Goal: Information Seeking & Learning: Learn about a topic

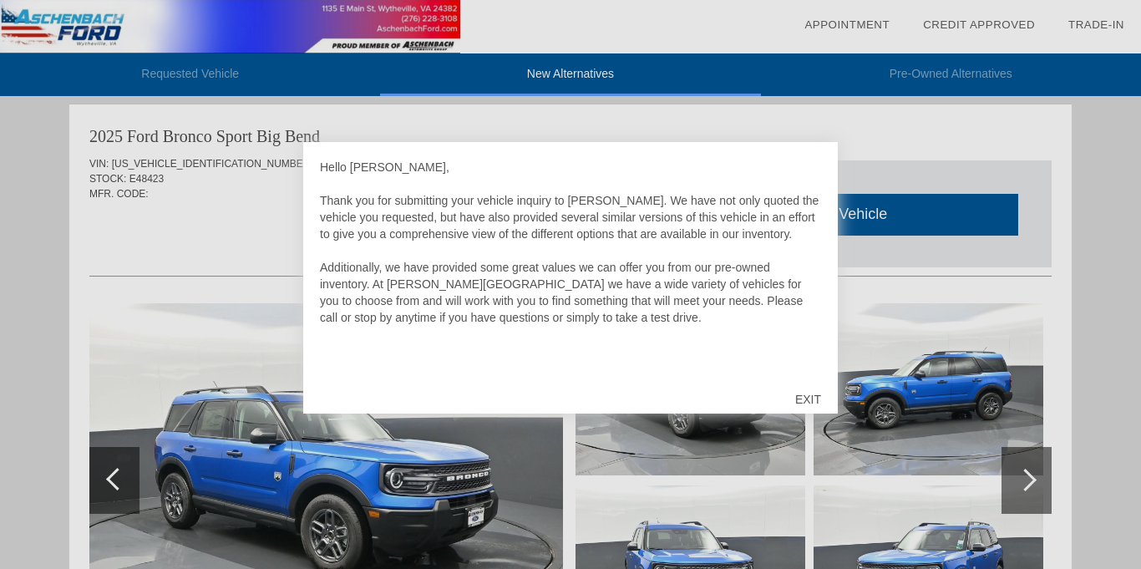
scroll to position [5, 0]
click at [802, 404] on div "EXIT" at bounding box center [808, 399] width 59 height 50
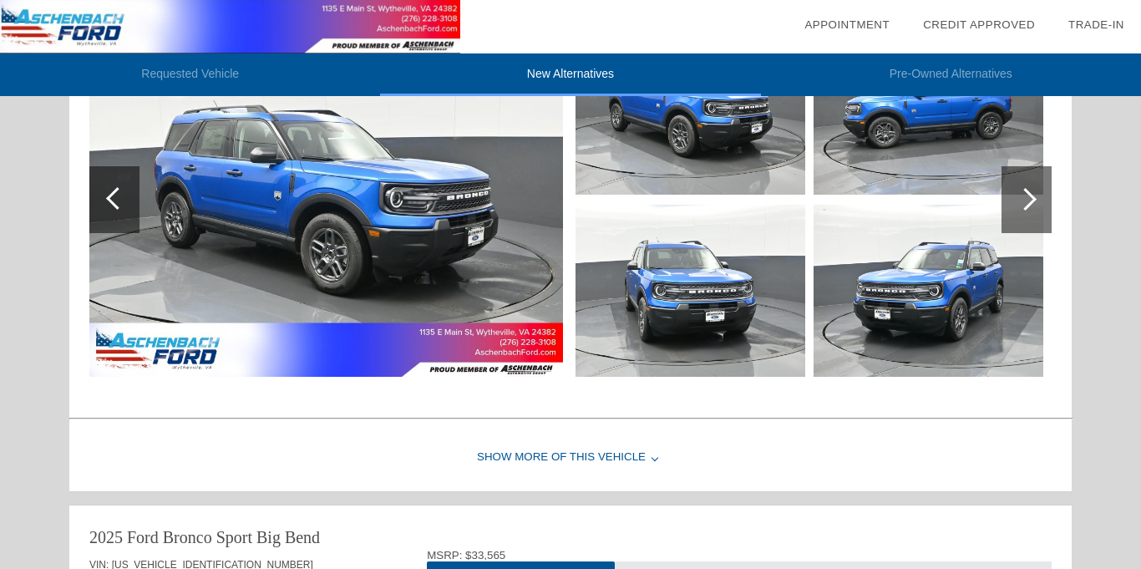
scroll to position [379, 0]
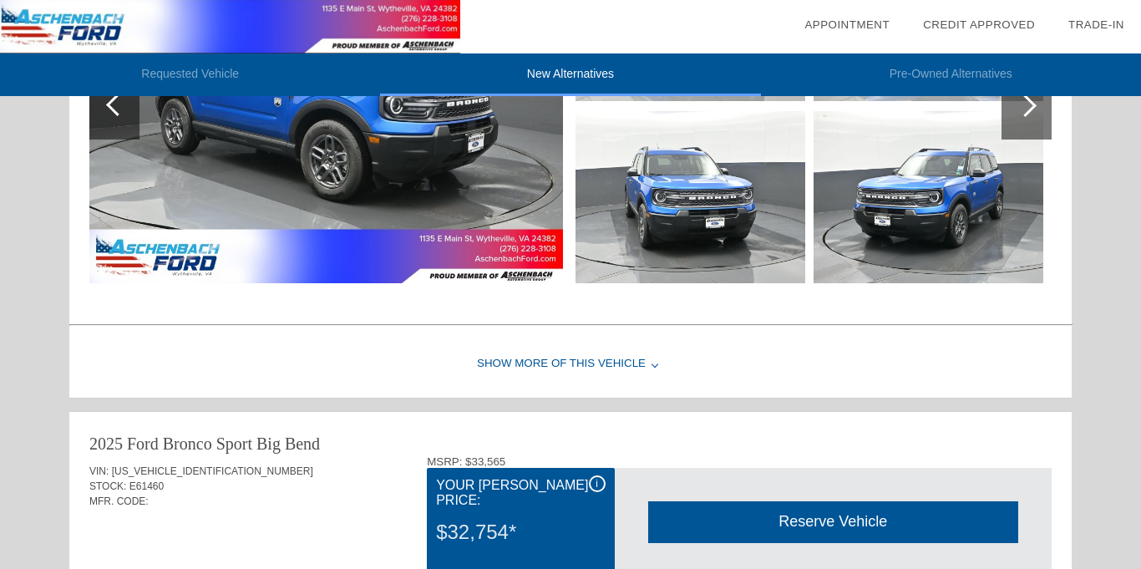
click at [637, 365] on div "Show More of this Vehicle" at bounding box center [570, 364] width 1003 height 67
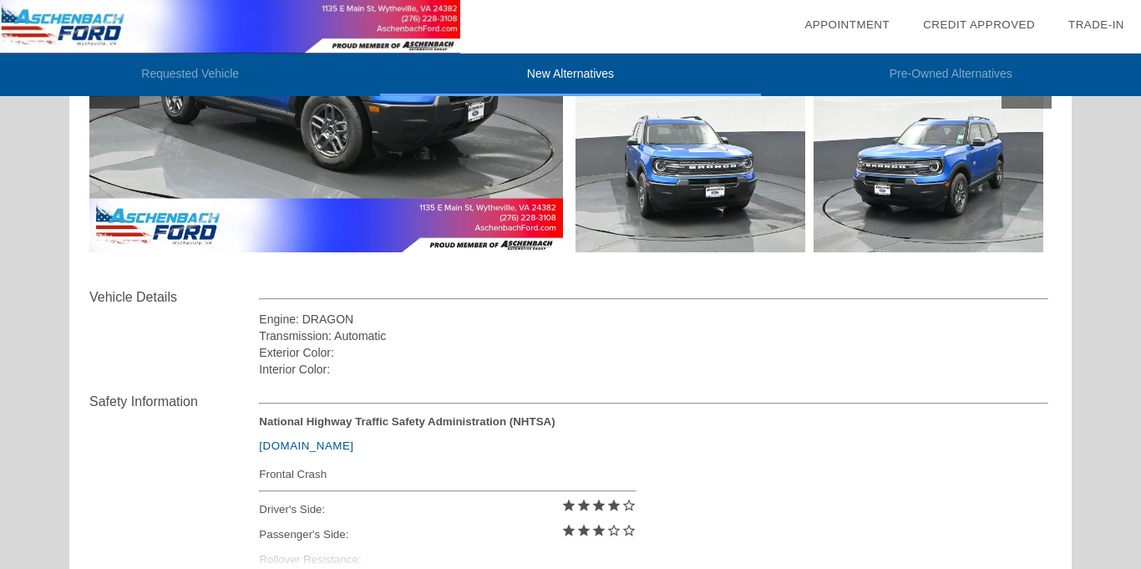
scroll to position [504, 0]
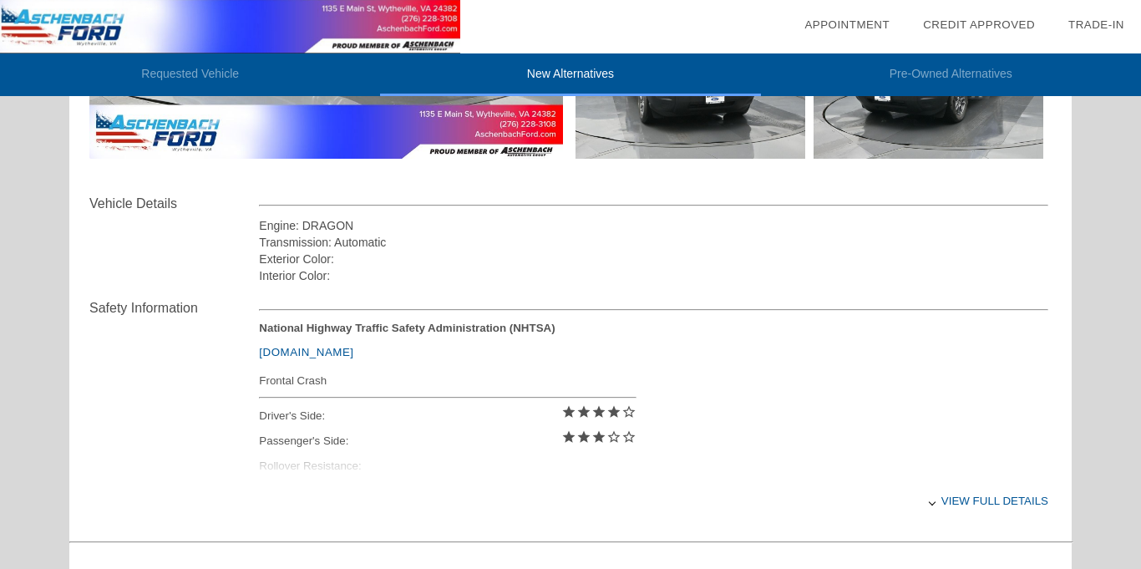
click at [936, 503] on div at bounding box center [932, 502] width 7 height 7
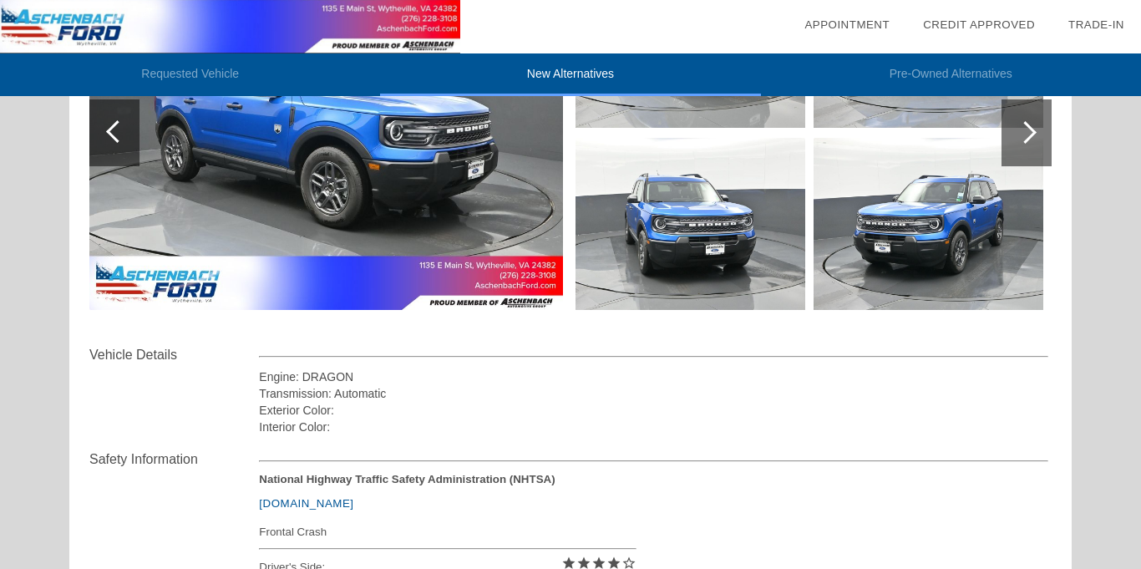
scroll to position [223, 0]
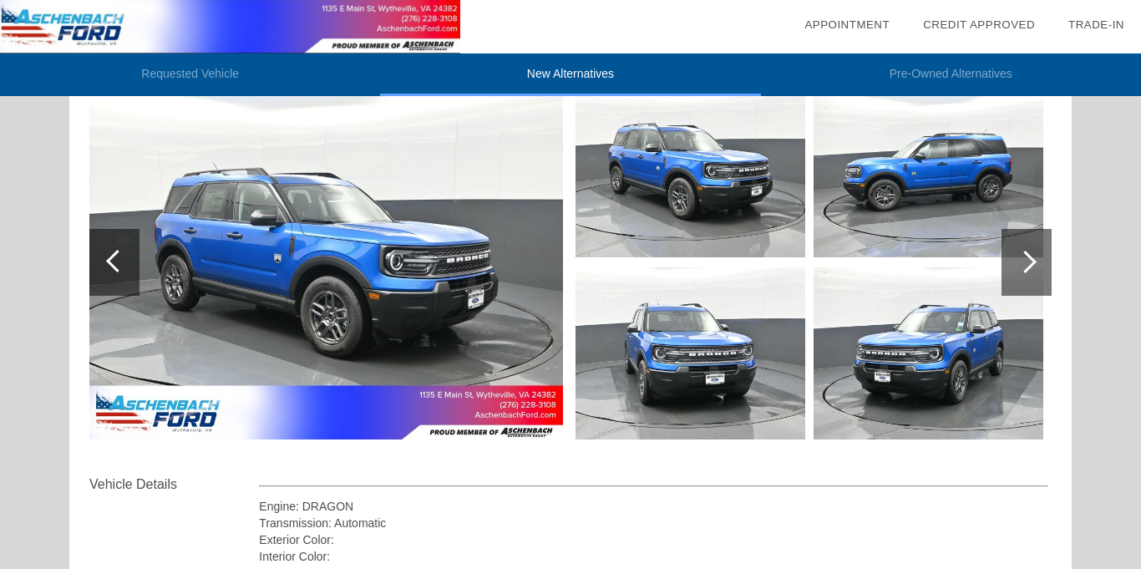
click at [1035, 262] on div at bounding box center [1025, 262] width 23 height 23
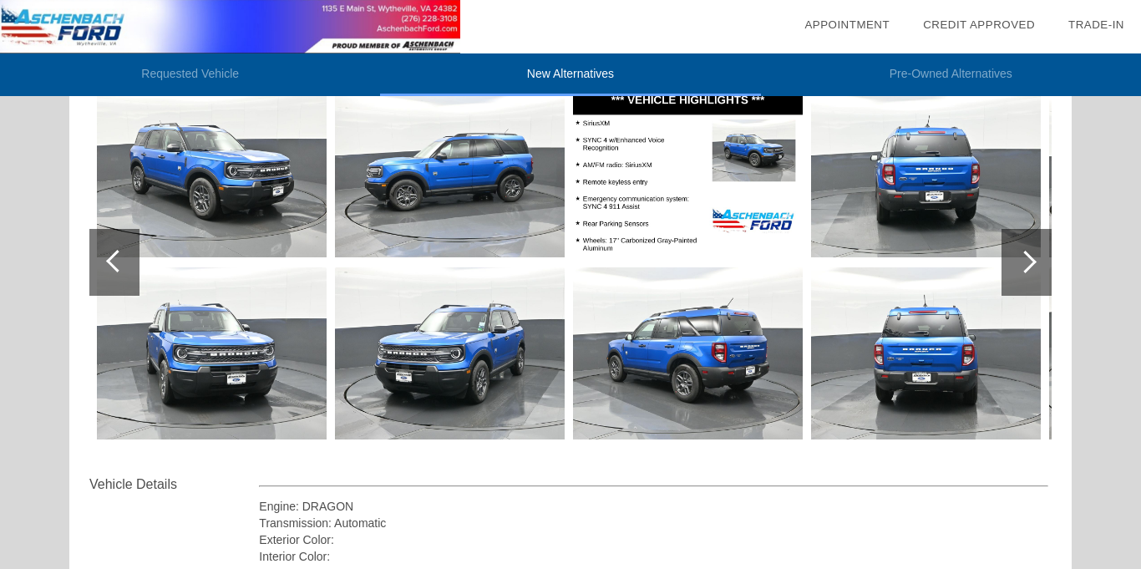
click at [1042, 257] on div at bounding box center [1027, 262] width 50 height 67
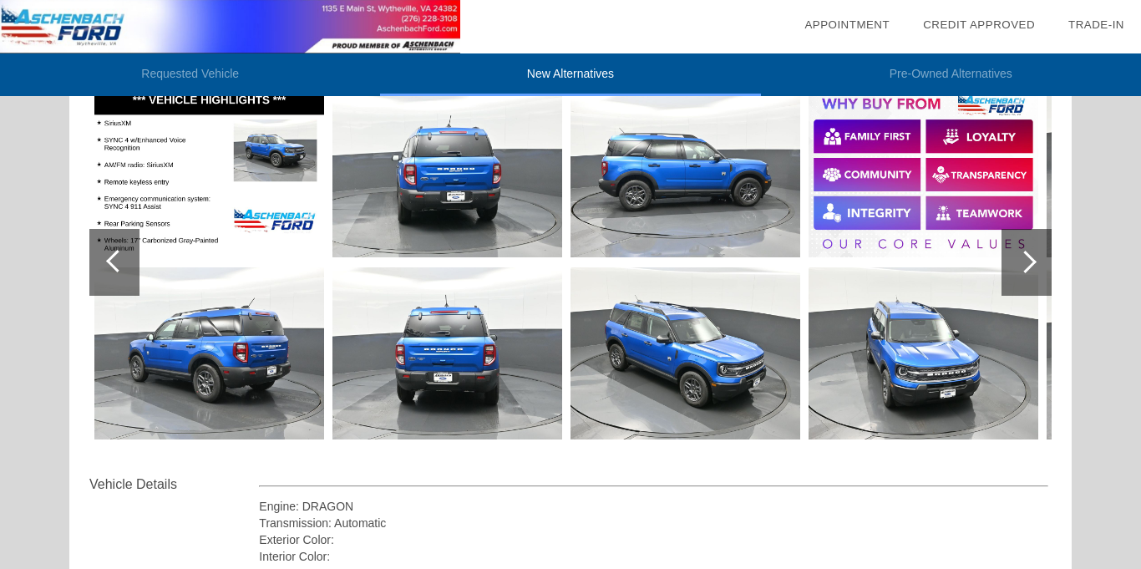
click at [1043, 256] on div at bounding box center [1027, 262] width 50 height 67
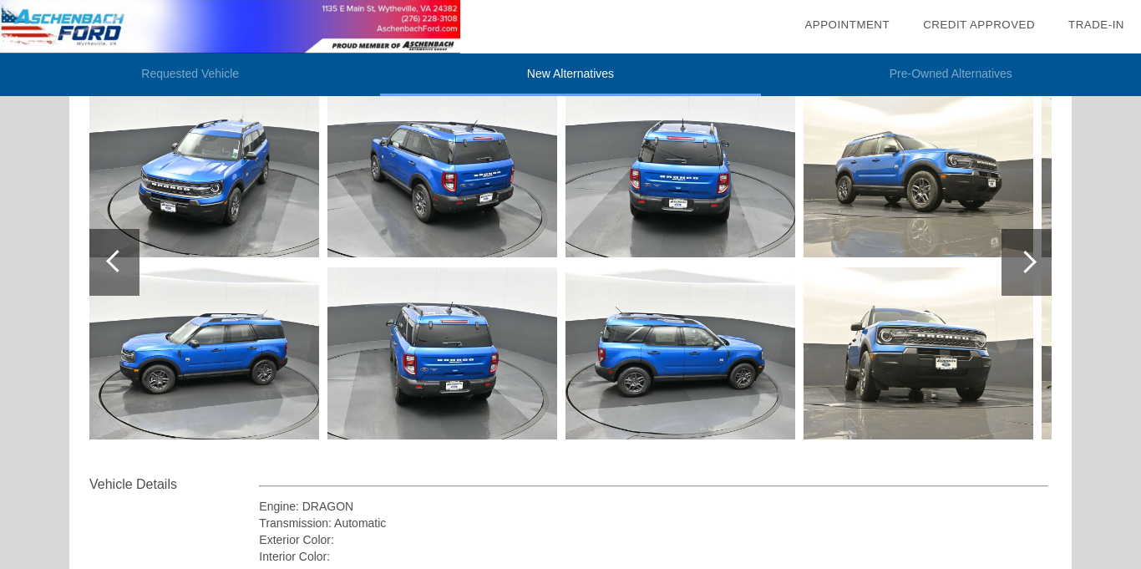
click at [1044, 255] on div at bounding box center [1027, 262] width 50 height 67
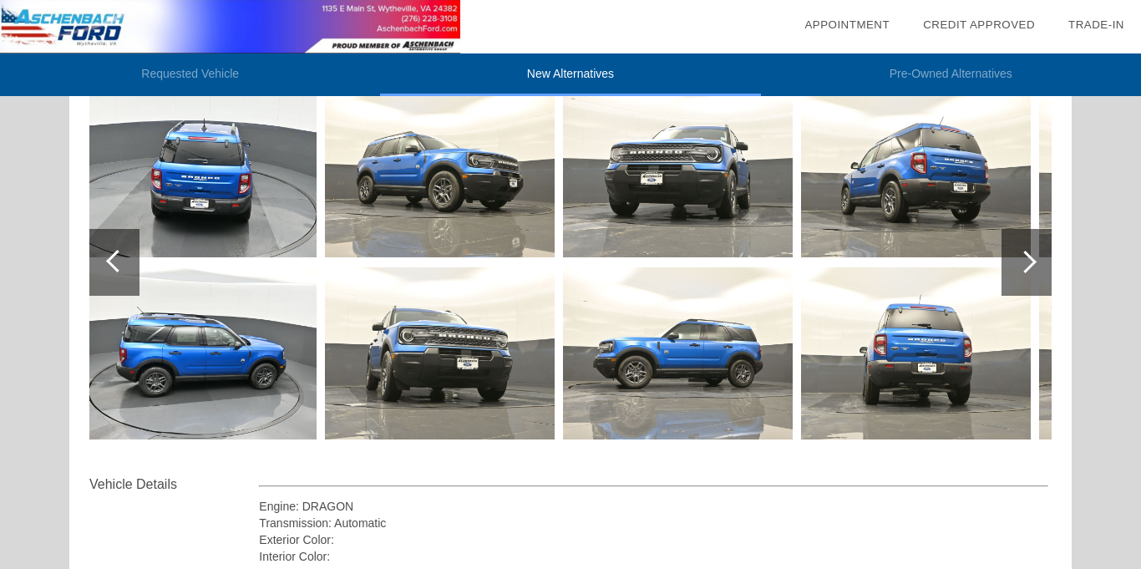
click at [1044, 255] on div at bounding box center [1027, 262] width 50 height 67
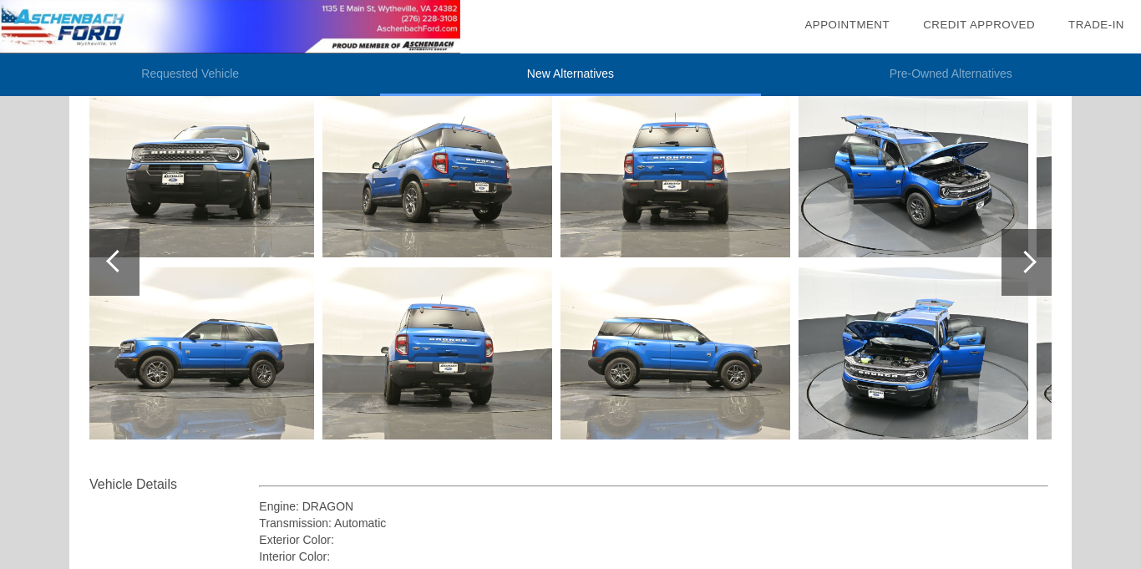
click at [1044, 255] on div at bounding box center [1027, 262] width 50 height 67
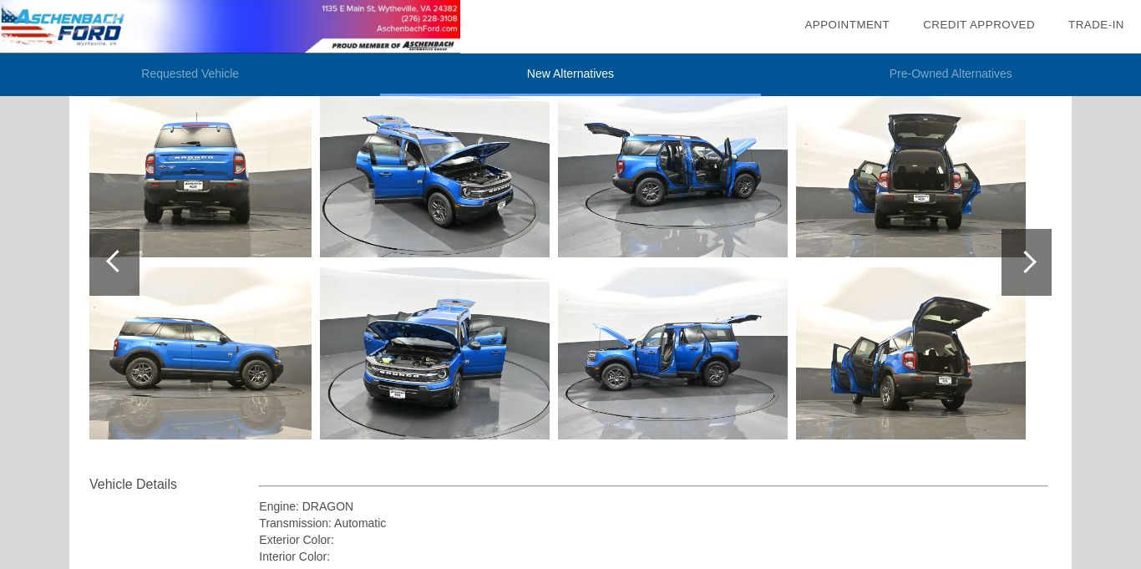
click at [1044, 255] on div at bounding box center [1027, 262] width 50 height 67
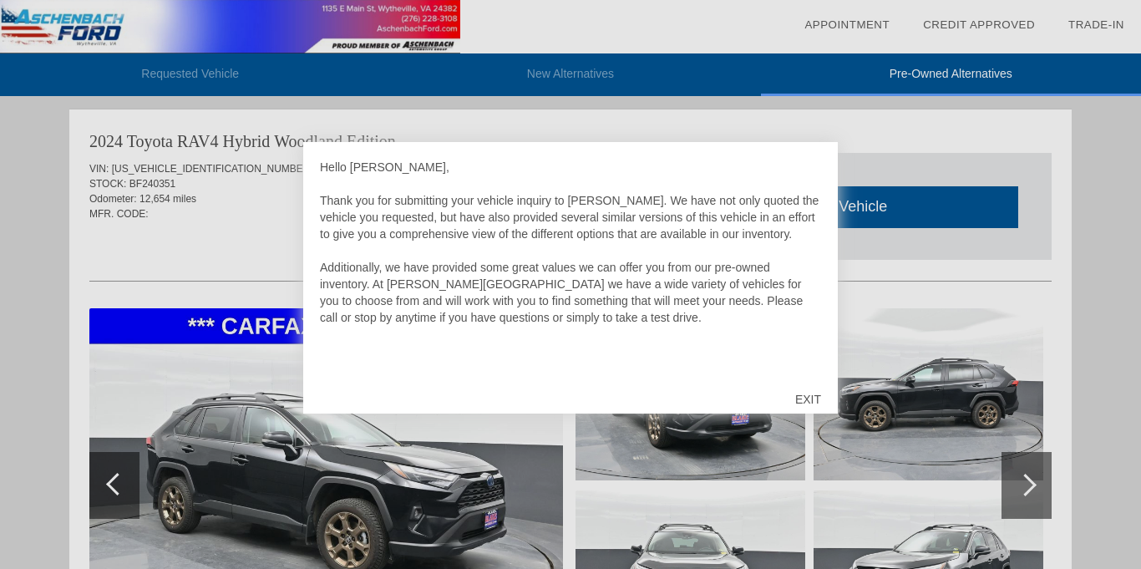
scroll to position [1711, 0]
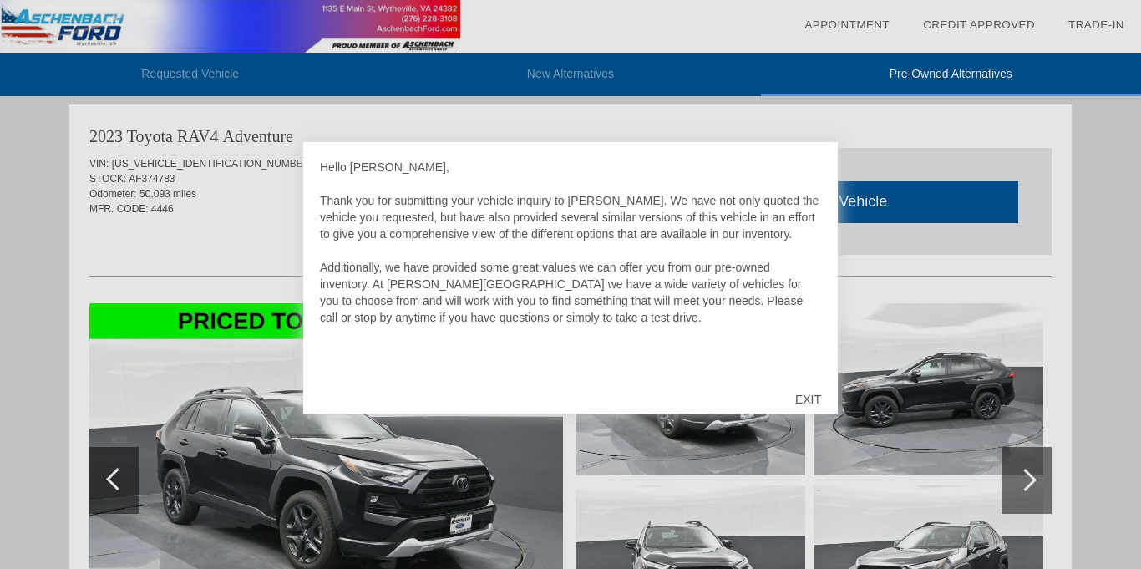
click at [811, 402] on div "EXIT" at bounding box center [808, 399] width 59 height 50
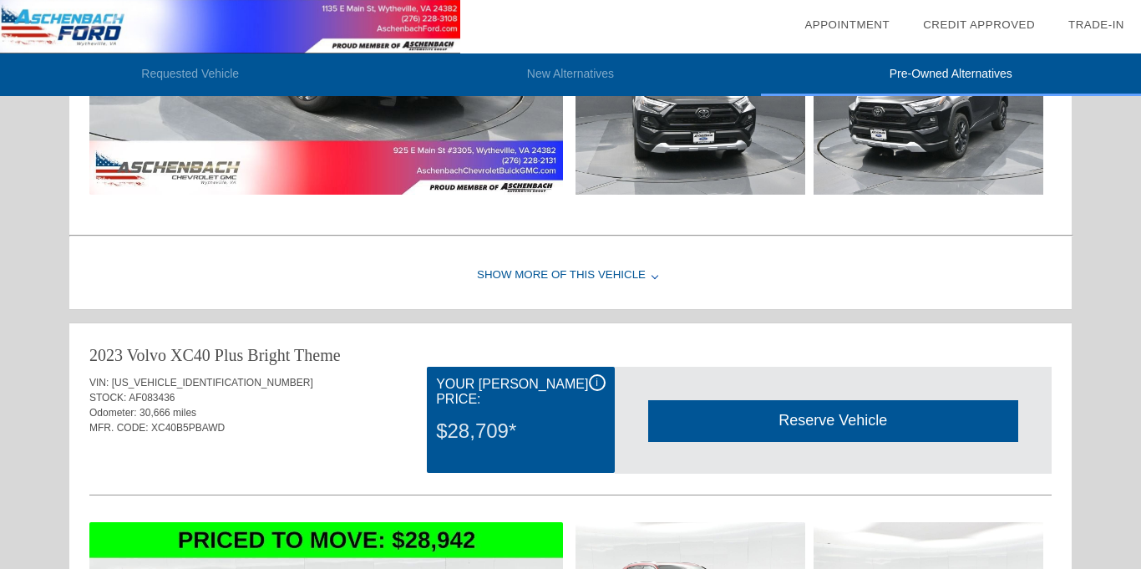
scroll to position [2179, 0]
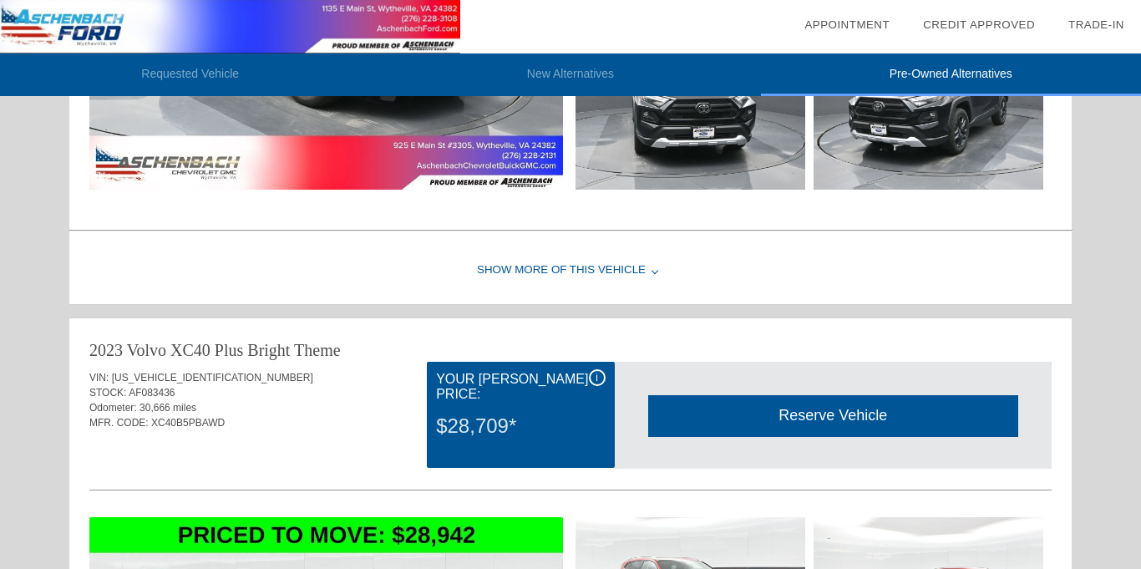
click at [643, 273] on div "Show More of this Vehicle" at bounding box center [570, 270] width 1003 height 67
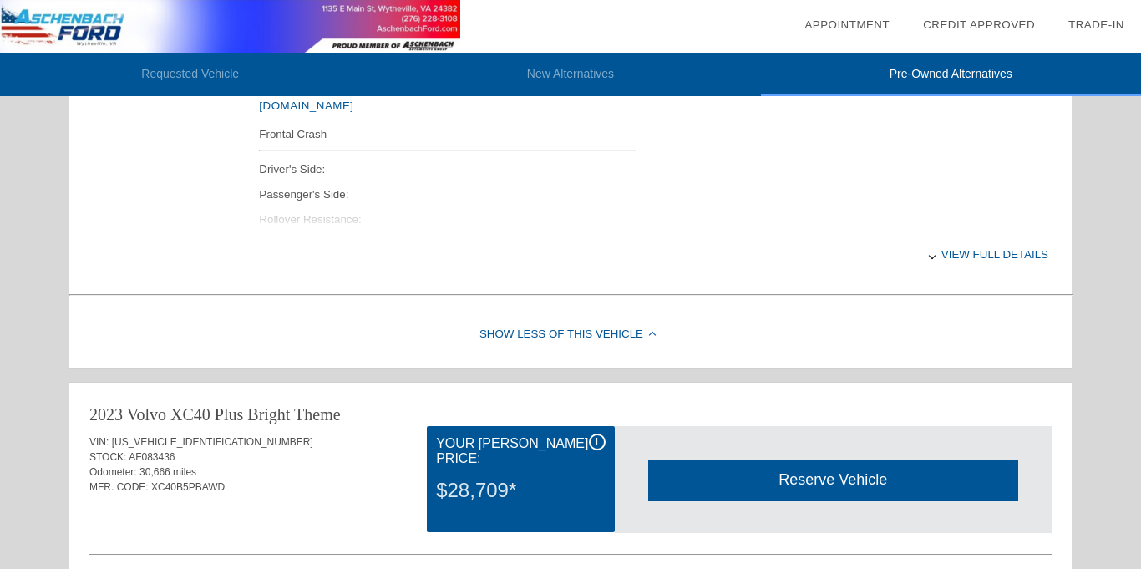
scroll to position [2460, 0]
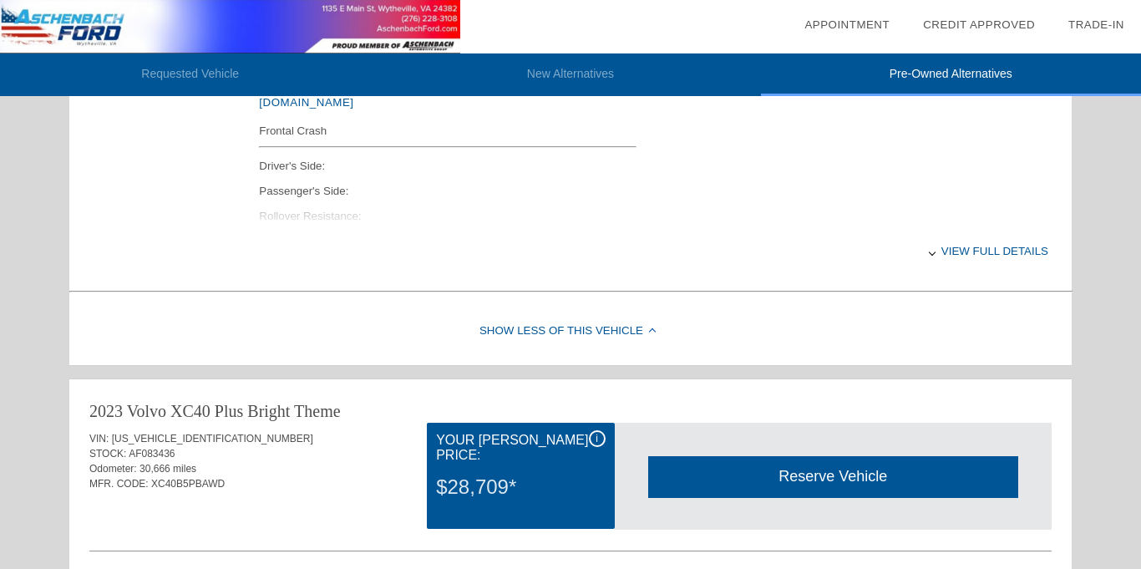
click at [940, 255] on div "View full details" at bounding box center [654, 251] width 790 height 41
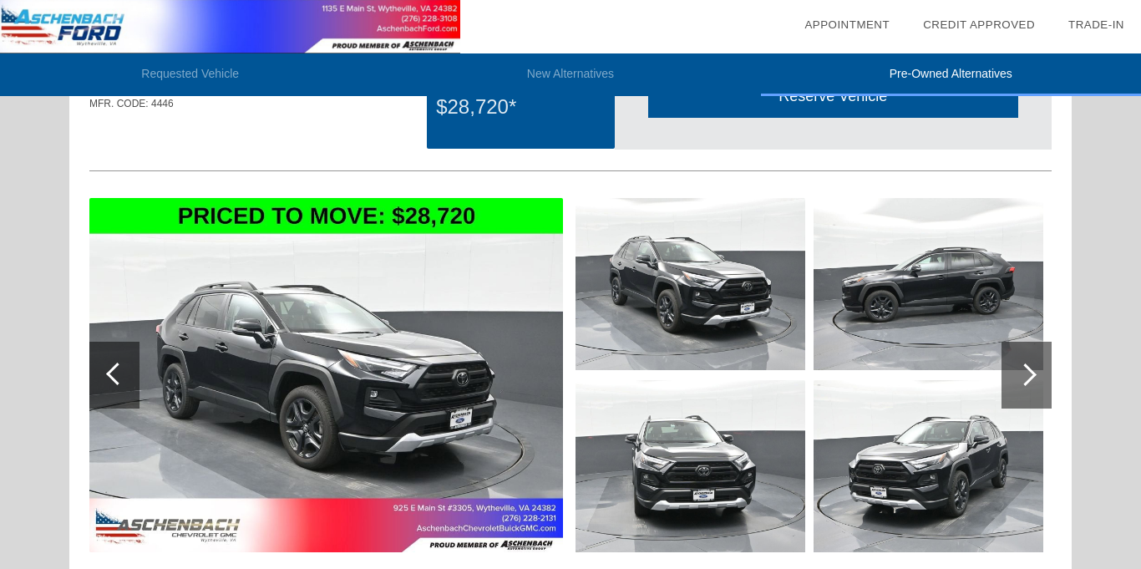
scroll to position [1805, 0]
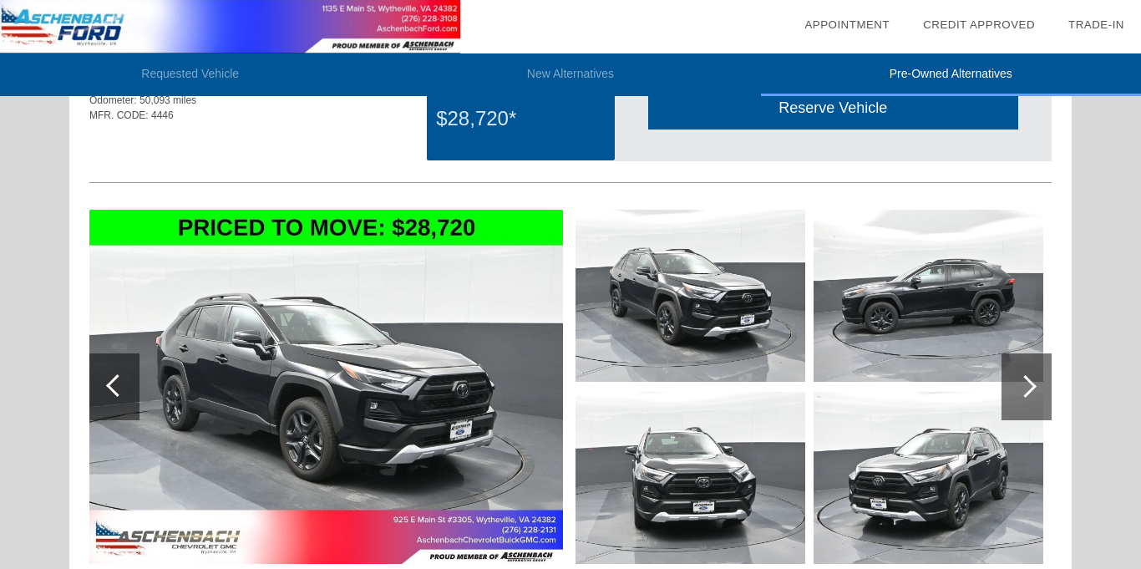
click at [1026, 389] on div at bounding box center [1025, 386] width 23 height 23
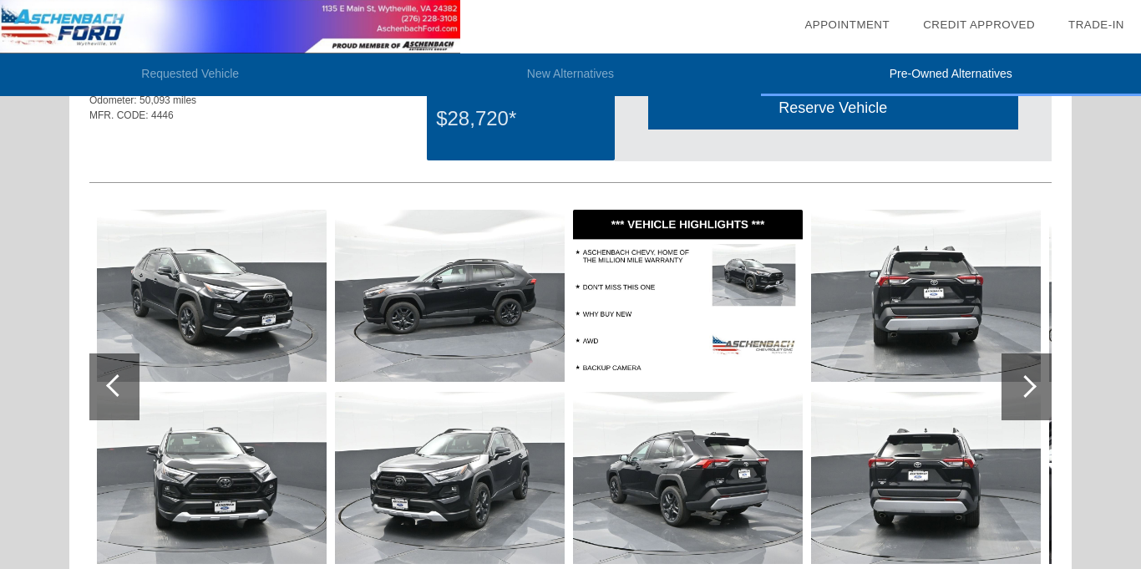
click at [1026, 389] on div at bounding box center [1025, 386] width 23 height 23
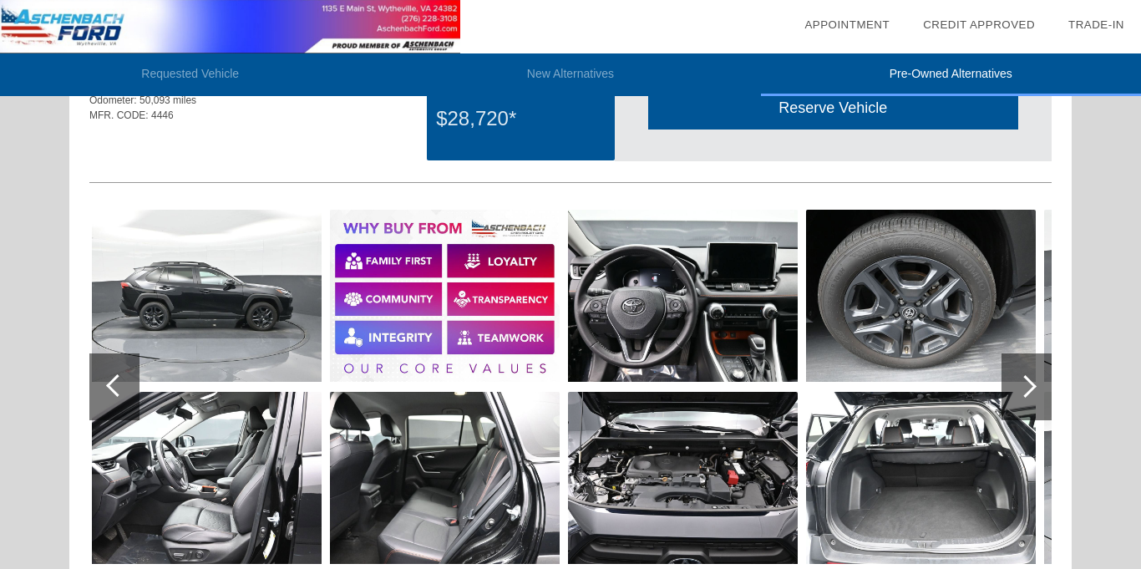
click at [1026, 389] on div at bounding box center [1025, 386] width 23 height 23
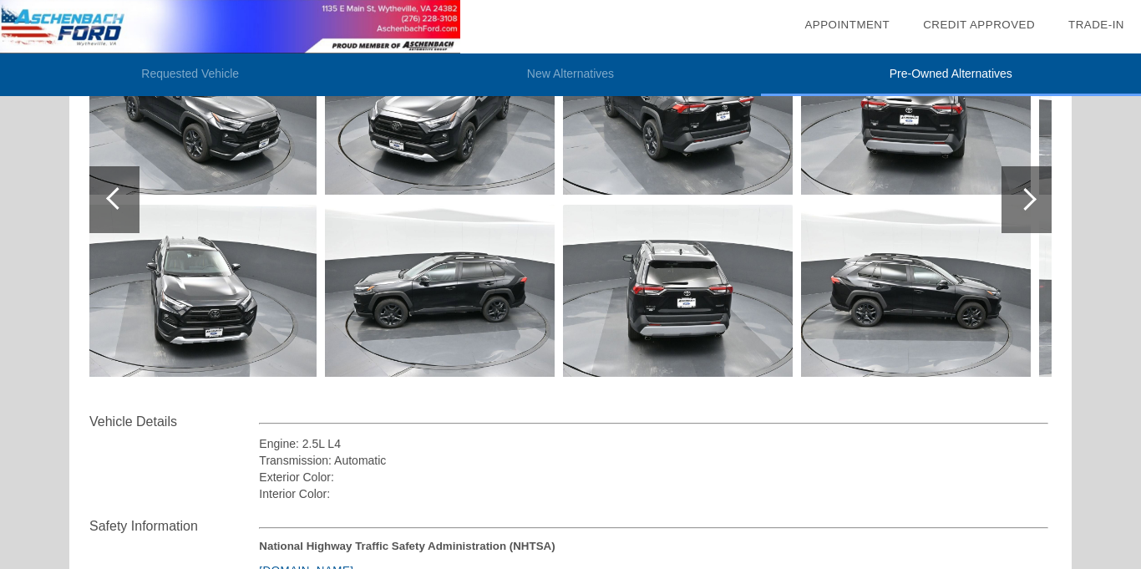
scroll to position [1899, 0]
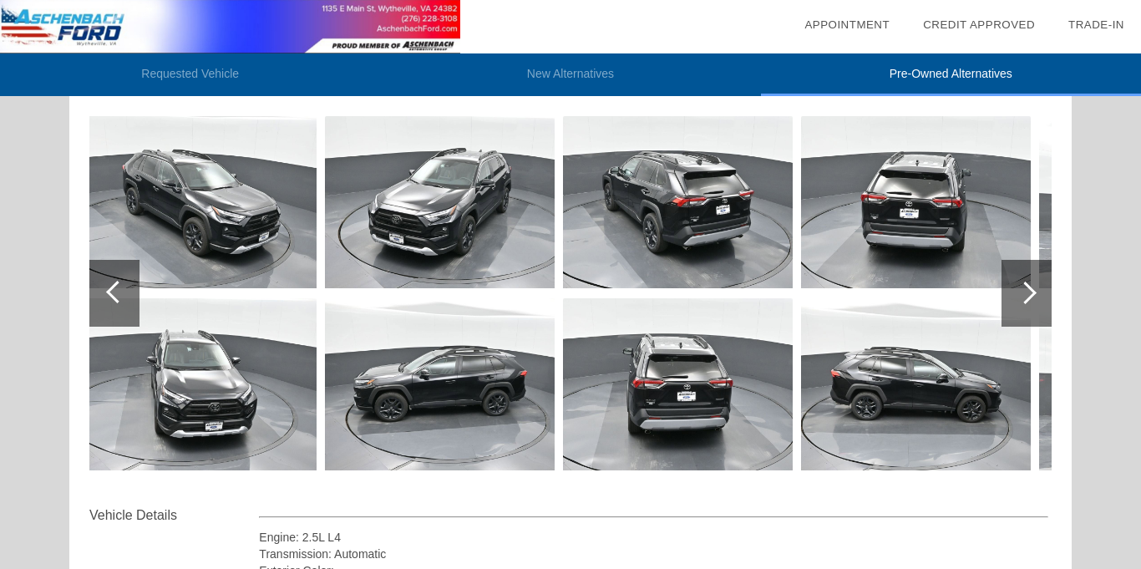
click at [1009, 294] on div at bounding box center [1027, 293] width 50 height 67
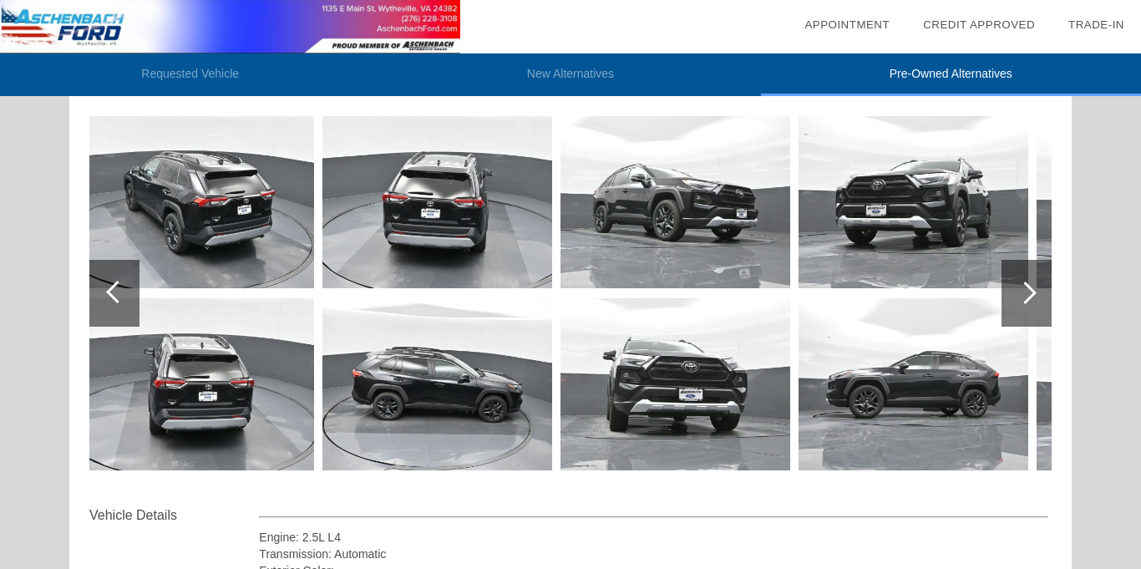
click at [1009, 294] on div at bounding box center [1027, 293] width 50 height 67
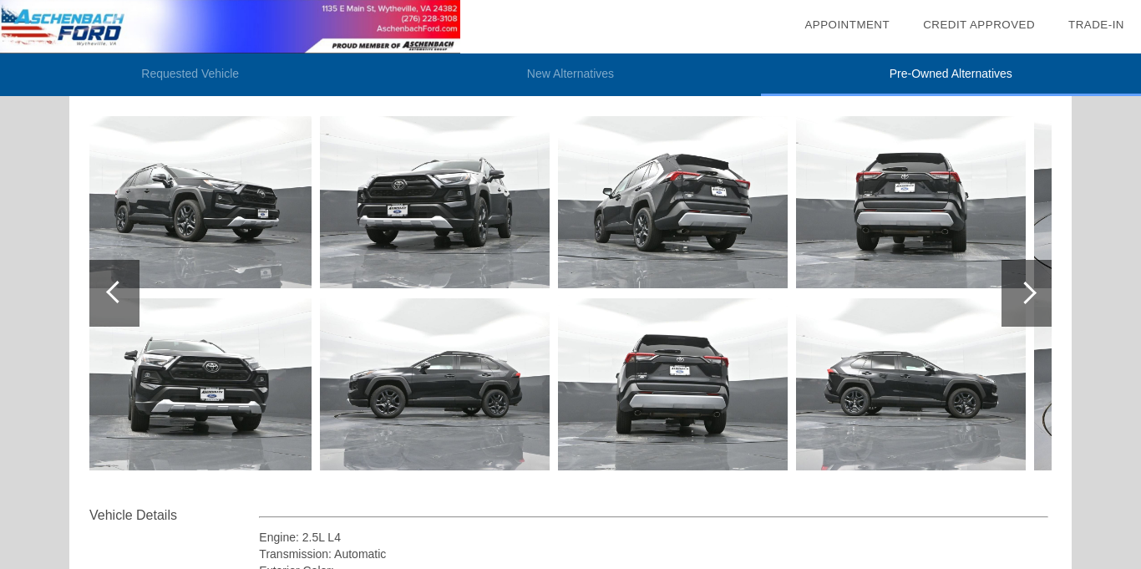
click at [1009, 294] on div at bounding box center [1027, 293] width 50 height 67
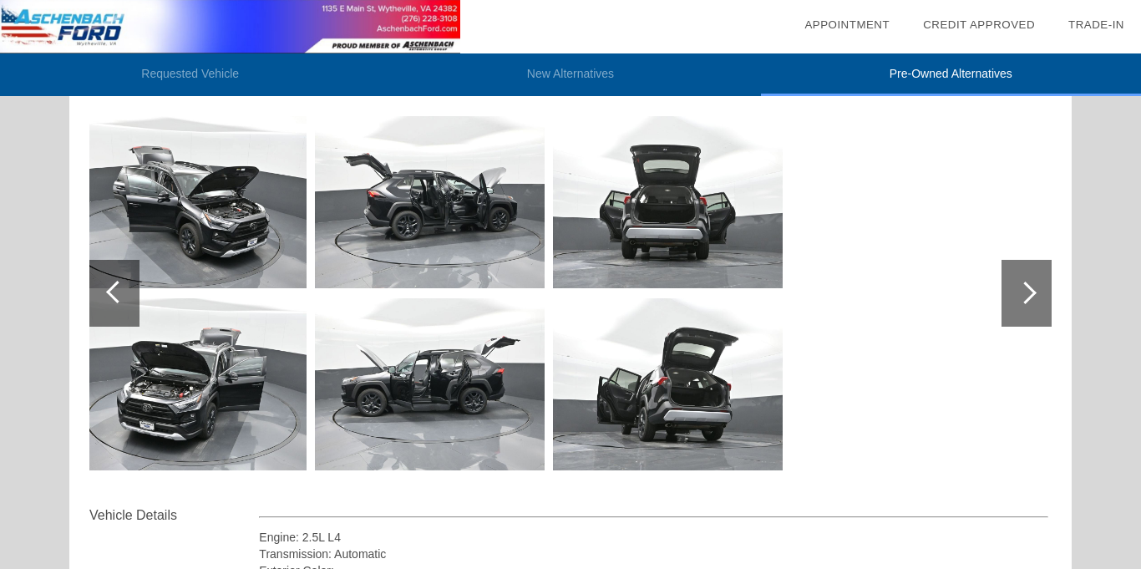
click at [1009, 294] on div at bounding box center [1027, 293] width 50 height 67
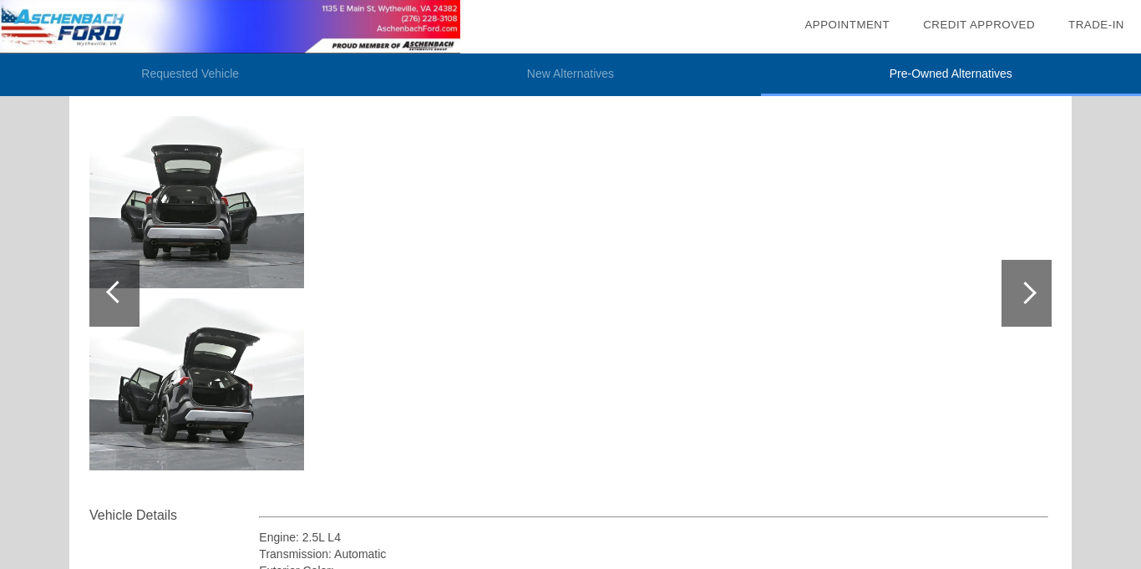
click at [968, 74] on li "Pre-Owned Alternatives" at bounding box center [951, 74] width 380 height 43
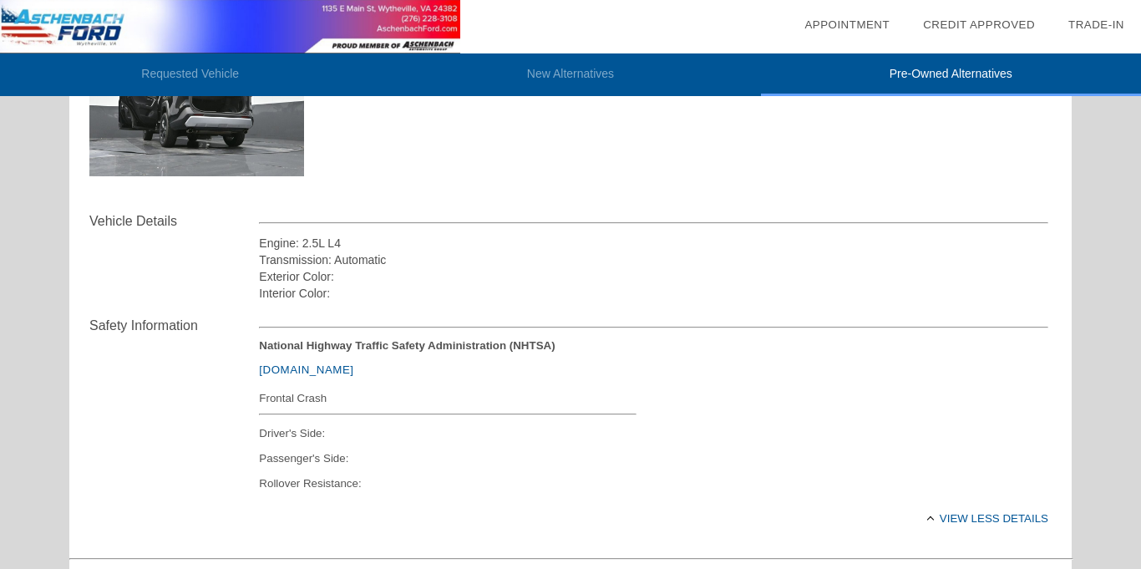
scroll to position [2086, 0]
